Goal: Task Accomplishment & Management: Complete application form

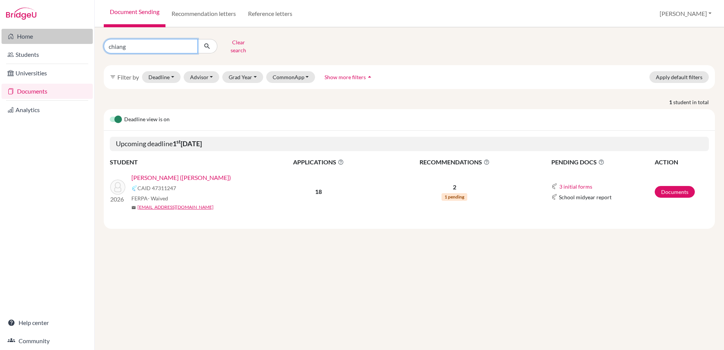
drag, startPoint x: 132, startPoint y: 44, endPoint x: 92, endPoint y: 44, distance: 40.5
click at [92, 44] on div "Home Students Universities Documents Analytics Help center Community Document S…" at bounding box center [362, 175] width 724 height 350
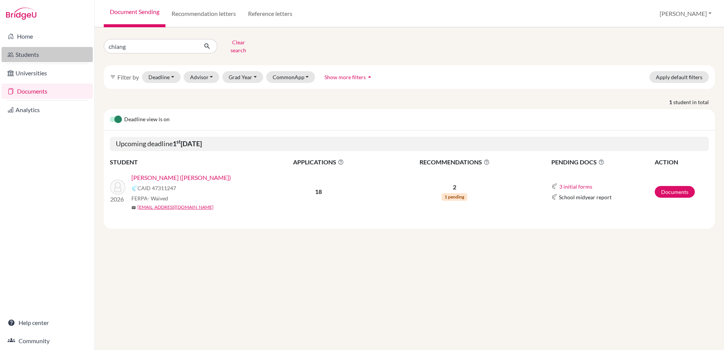
click at [41, 51] on link "Students" at bounding box center [47, 54] width 91 height 15
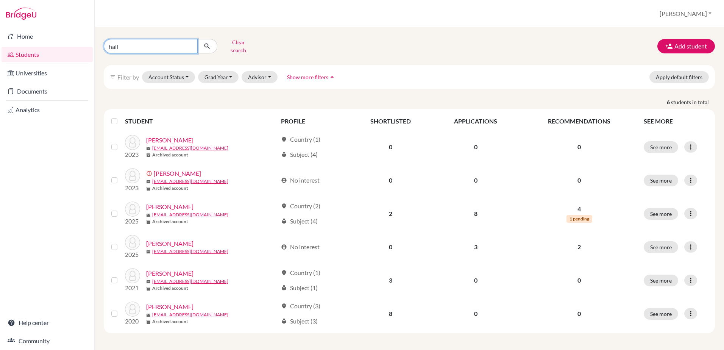
click at [144, 50] on input "hall" at bounding box center [151, 46] width 94 height 14
type input "h"
type input "woodw"
click button "submit" at bounding box center [207, 46] width 20 height 14
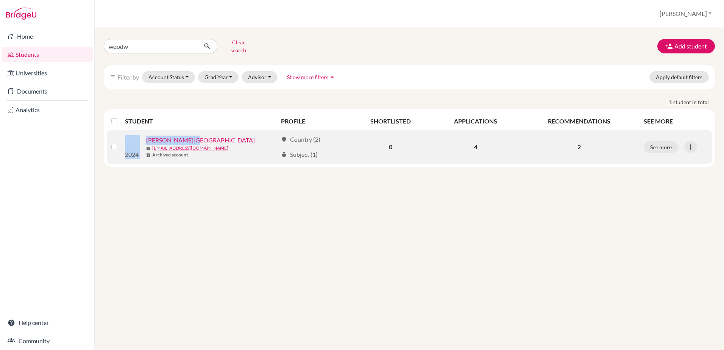
drag, startPoint x: 198, startPoint y: 134, endPoint x: 143, endPoint y: 132, distance: 54.6
click at [143, 135] on div "2024 Woodworth, Euan mail e_woodworth@wincoll.ac.uk inventory_2 Archived account" at bounding box center [198, 147] width 158 height 24
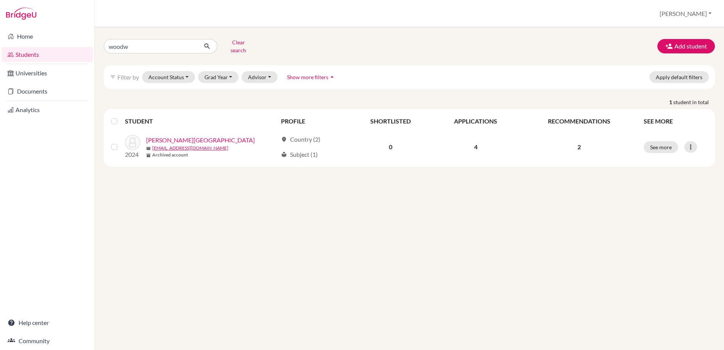
drag, startPoint x: 143, startPoint y: 132, endPoint x: 246, endPoint y: 206, distance: 126.8
click at [246, 206] on div "woodw Clear search Add student filter_list Filter by Account Status Active acco…" at bounding box center [410, 188] width 630 height 323
click at [676, 45] on button "Add student" at bounding box center [687, 46] width 58 height 14
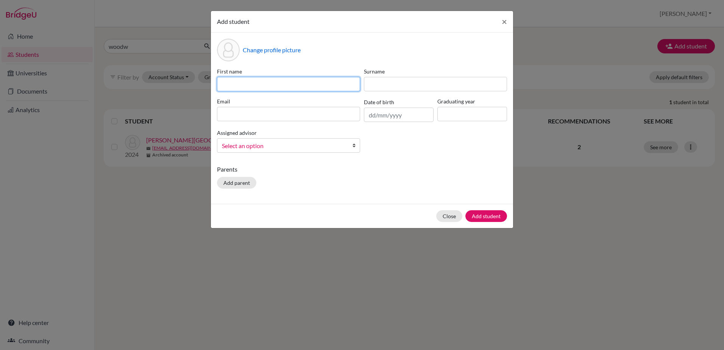
click at [277, 81] on input at bounding box center [288, 84] width 143 height 14
type input "Euan"
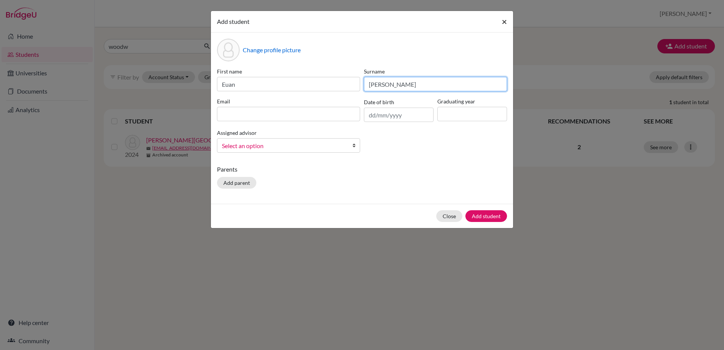
type input "Woodworth"
click at [508, 24] on button "×" at bounding box center [504, 21] width 17 height 21
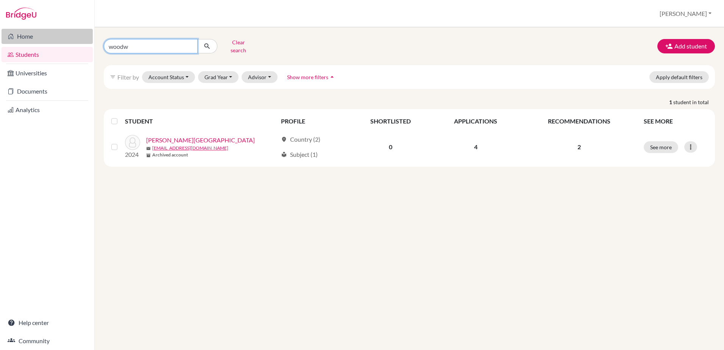
drag, startPoint x: 139, startPoint y: 45, endPoint x: 79, endPoint y: 35, distance: 60.8
click at [79, 35] on div "Home Students Universities Documents Analytics Help center Community Students o…" at bounding box center [362, 175] width 724 height 350
type input "hall"
click button "submit" at bounding box center [207, 46] width 20 height 14
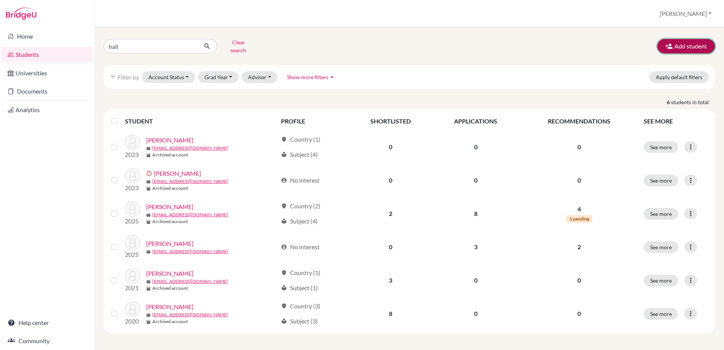
click at [706, 39] on button "Add student" at bounding box center [687, 46] width 58 height 14
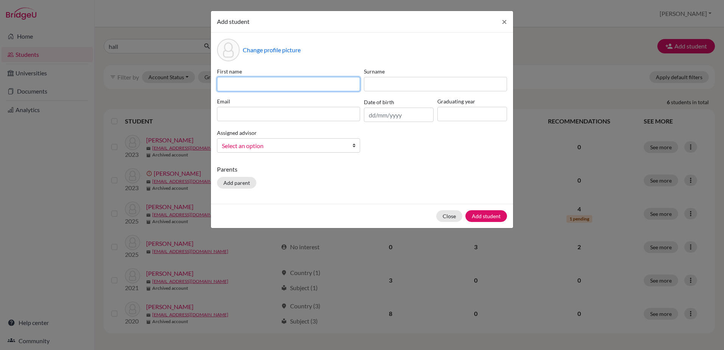
click at [277, 82] on input at bounding box center [288, 84] width 143 height 14
type input "Euan"
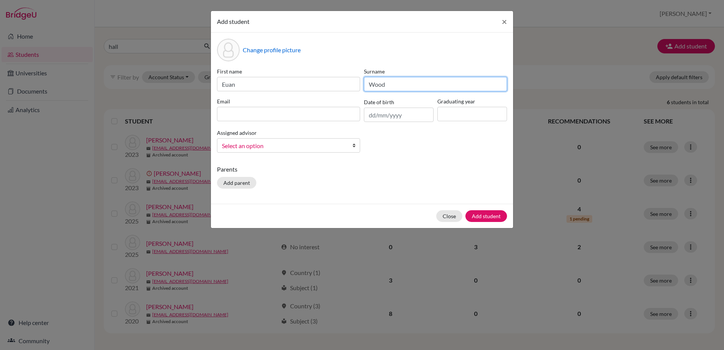
type input "Woodworth"
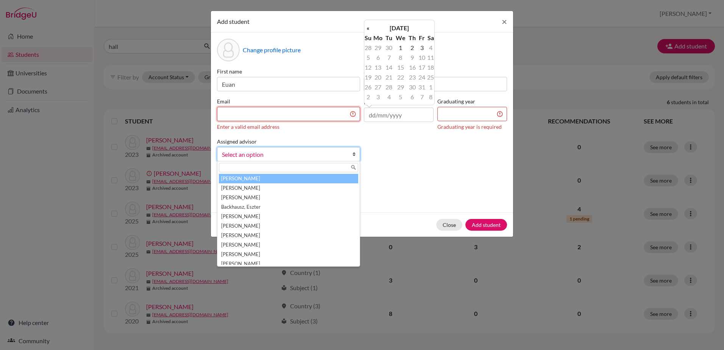
click at [269, 114] on input at bounding box center [288, 114] width 143 height 14
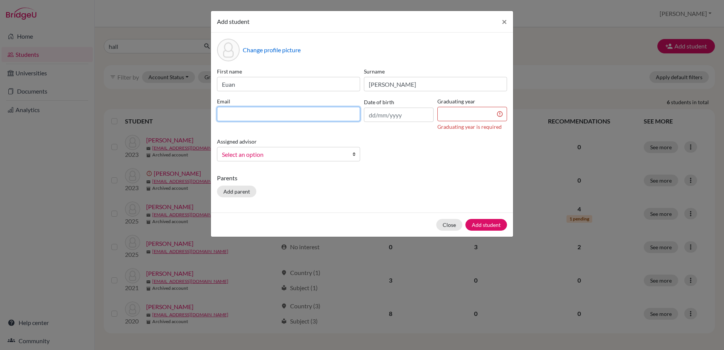
click at [299, 117] on input at bounding box center [288, 114] width 143 height 14
paste input "Euan Woodworth <euan@woodworth.sg>"
drag, startPoint x: 271, startPoint y: 114, endPoint x: 206, endPoint y: 116, distance: 64.8
click at [206, 116] on div "Add student × Change profile picture First name Euan Surname Woodworth Email Eu…" at bounding box center [362, 175] width 724 height 350
type input "euan@woodworth.sg"
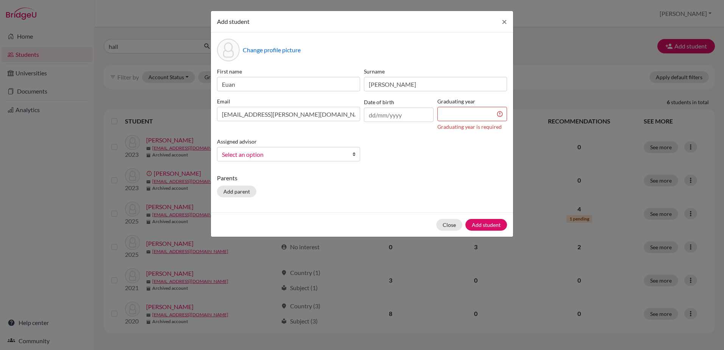
click at [392, 125] on div "Date of birth" at bounding box center [398, 113] width 73 height 33
click at [392, 117] on input "text" at bounding box center [399, 115] width 70 height 14
click at [371, 28] on th "«" at bounding box center [368, 28] width 8 height 10
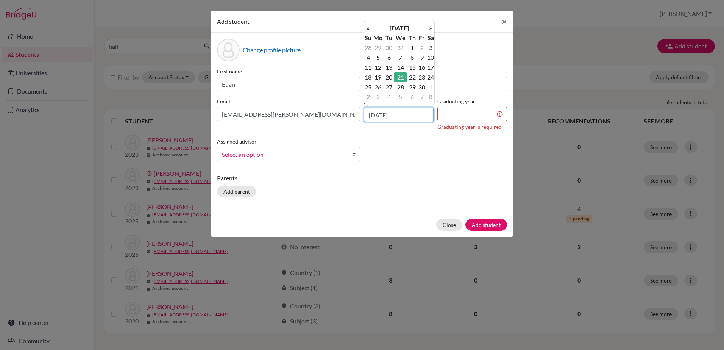
type input "21/06/2006"
click at [402, 77] on td "21" at bounding box center [400, 77] width 13 height 10
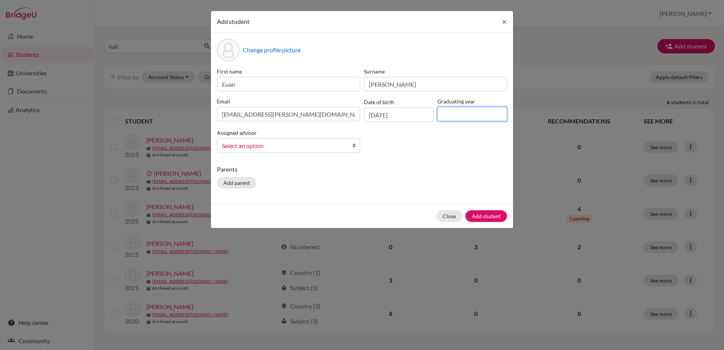
click at [449, 108] on input at bounding box center [472, 114] width 70 height 14
type input "2025"
click at [353, 148] on b at bounding box center [356, 146] width 8 height 14
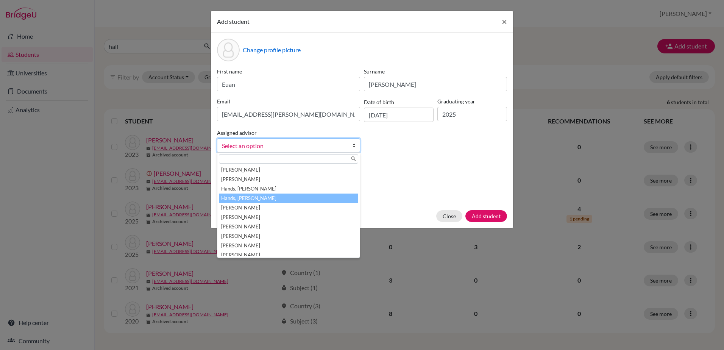
scroll to position [455, 0]
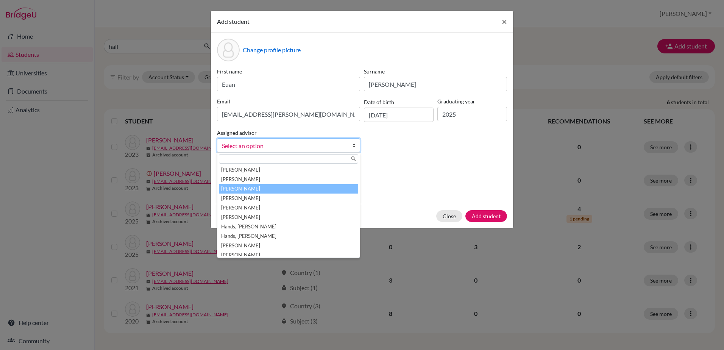
click at [294, 186] on li "[PERSON_NAME]" at bounding box center [288, 188] width 139 height 9
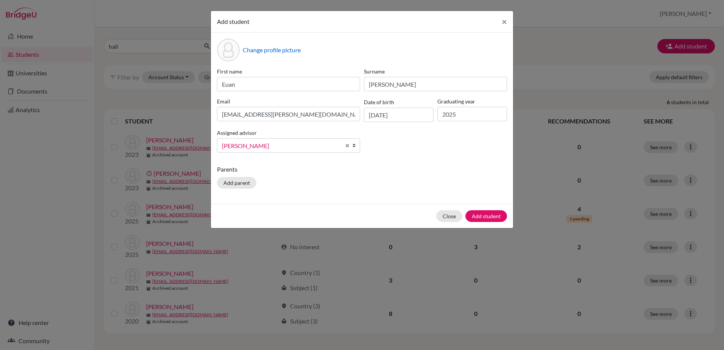
click at [364, 170] on p "Parents" at bounding box center [362, 169] width 290 height 9
drag, startPoint x: 433, startPoint y: 25, endPoint x: 385, endPoint y: 52, distance: 55.1
click at [385, 52] on form "Add student × Change profile picture First name Euan Surname Woodworth Email eu…" at bounding box center [362, 119] width 302 height 217
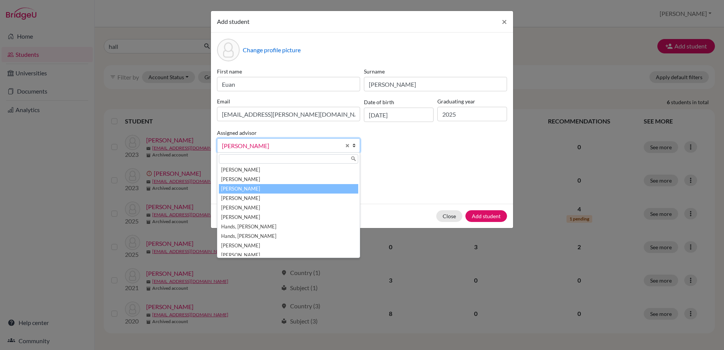
click at [344, 147] on link "[PERSON_NAME]" at bounding box center [288, 145] width 143 height 14
click at [345, 146] on link "[PERSON_NAME]" at bounding box center [288, 145] width 143 height 14
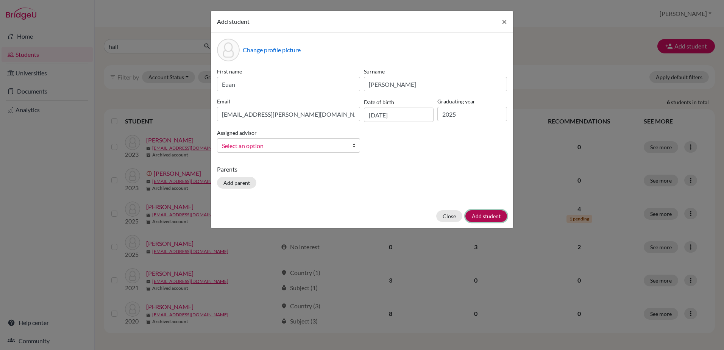
click at [496, 217] on button "Add student" at bounding box center [487, 216] width 42 height 12
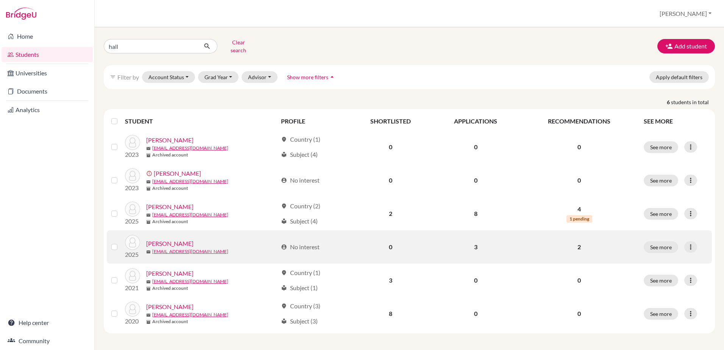
click at [159, 239] on link "[PERSON_NAME]" at bounding box center [169, 243] width 47 height 9
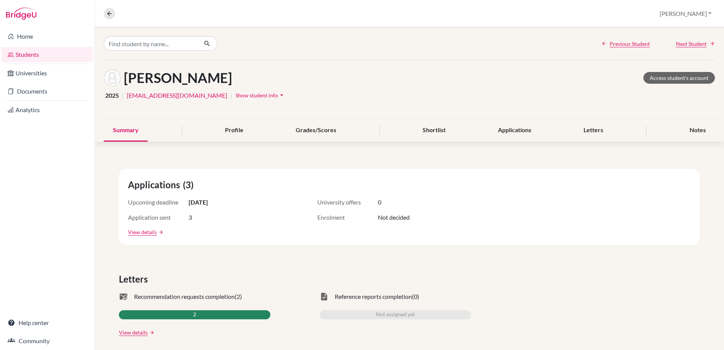
click at [278, 94] on icon "arrow_drop_down" at bounding box center [282, 95] width 8 height 8
